Goal: Navigation & Orientation: Find specific page/section

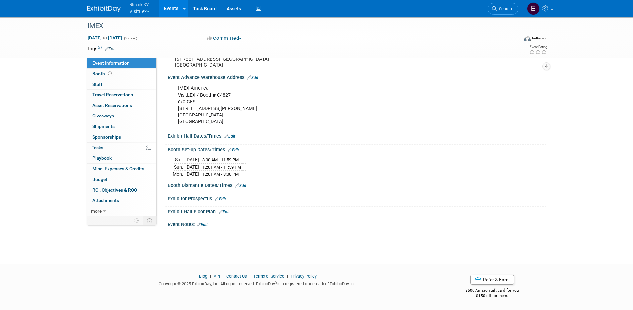
click at [149, 10] on button "Nimlok KY VisitLex" at bounding box center [143, 8] width 29 height 17
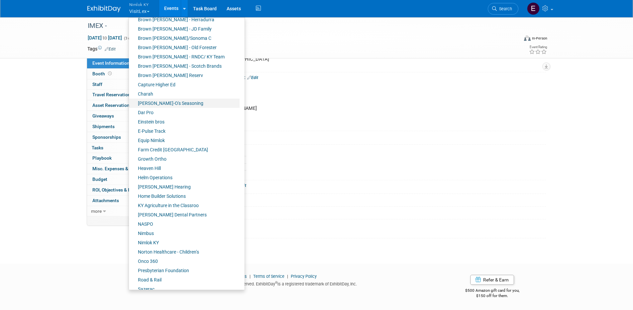
scroll to position [151, 0]
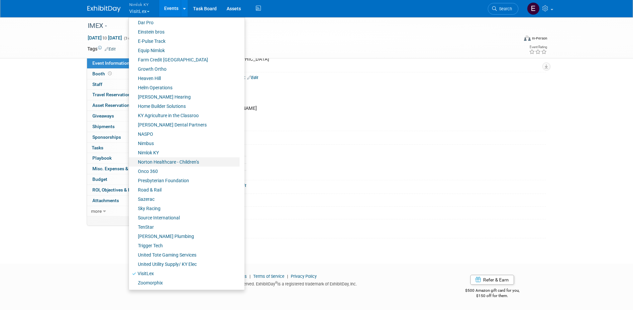
click at [156, 161] on link "Norton Healthcare - Children’s" at bounding box center [184, 161] width 111 height 9
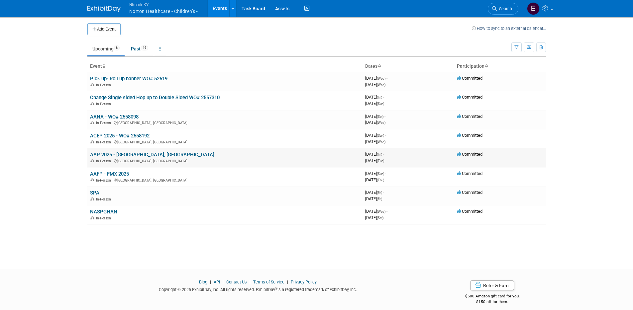
click at [116, 152] on link "AAP 2025 - [GEOGRAPHIC_DATA], [GEOGRAPHIC_DATA]" at bounding box center [152, 155] width 124 height 6
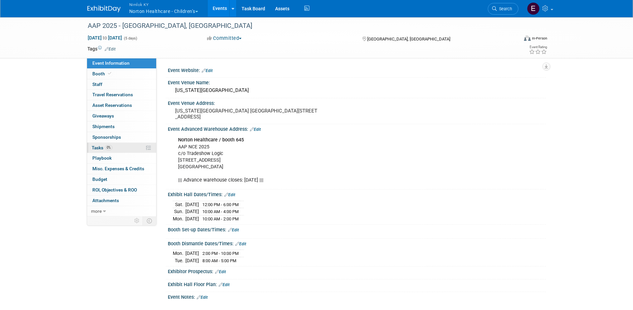
click at [96, 151] on link "0% Tasks 0%" at bounding box center [121, 148] width 69 height 10
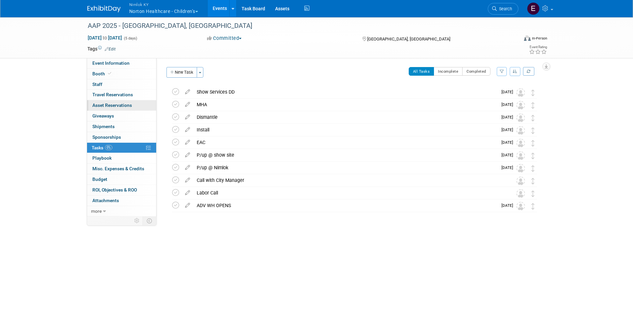
click at [98, 106] on span "Asset Reservations 0" at bounding box center [112, 105] width 40 height 5
